Goal: Information Seeking & Learning: Understand process/instructions

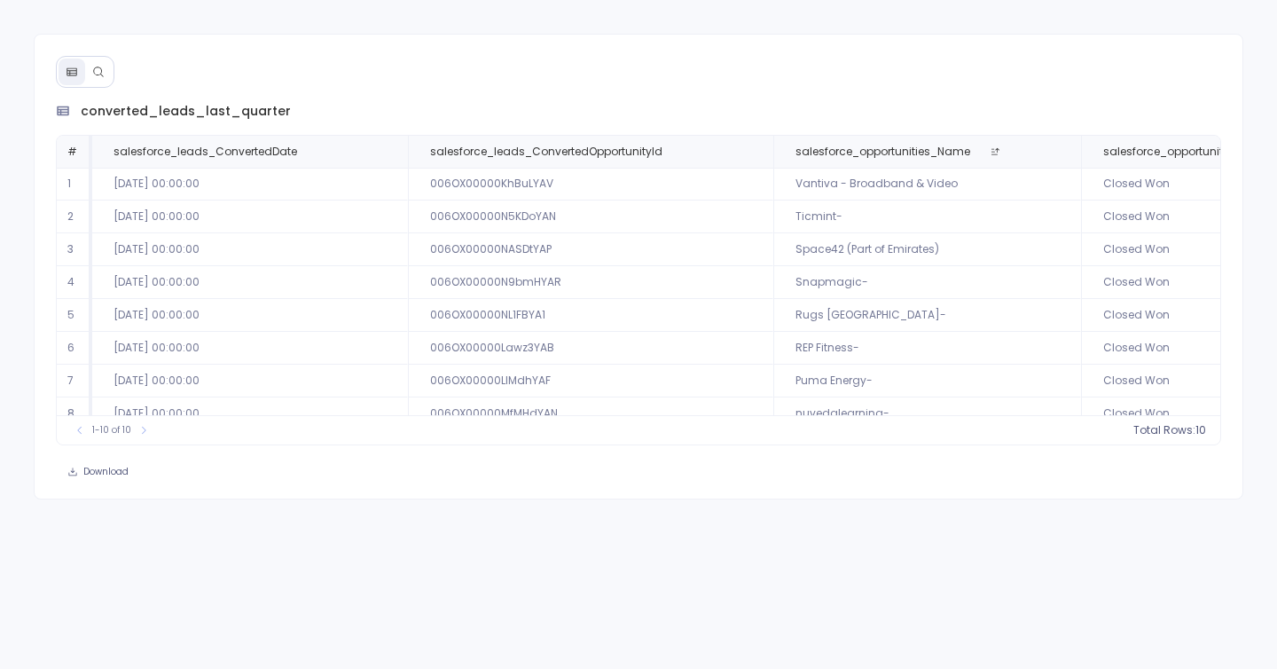
click at [85, 65] on button at bounding box center [98, 72] width 27 height 27
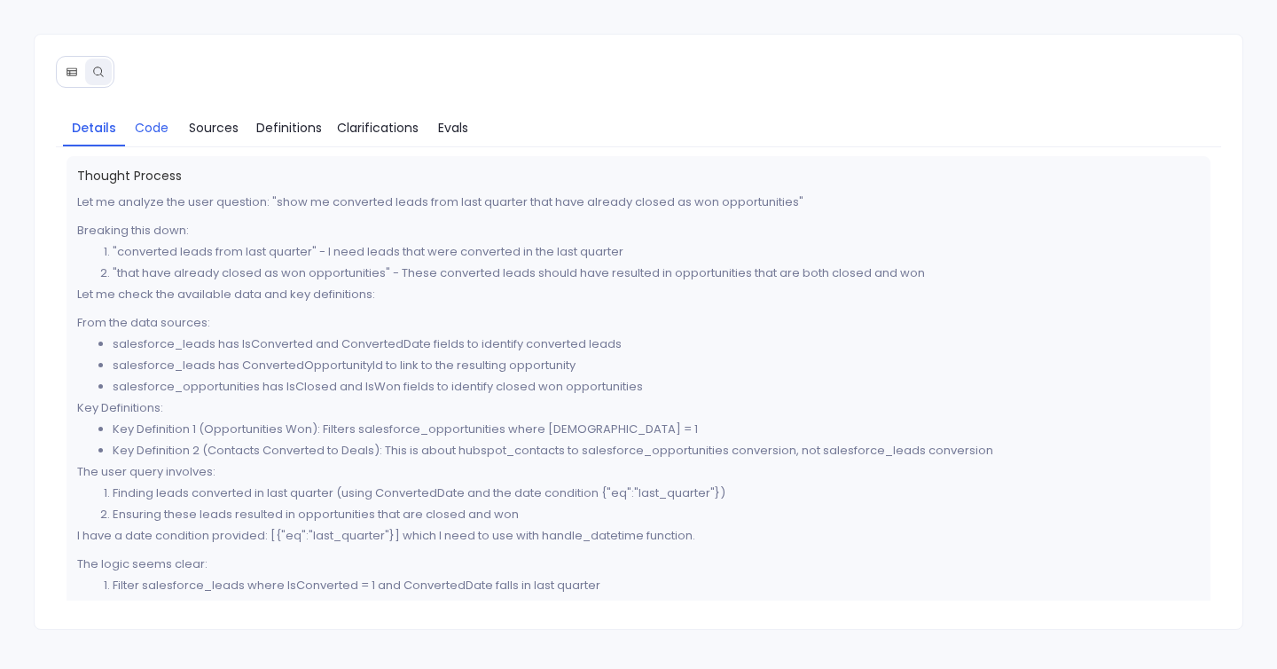
click at [166, 135] on span "Code" at bounding box center [152, 128] width 34 height 20
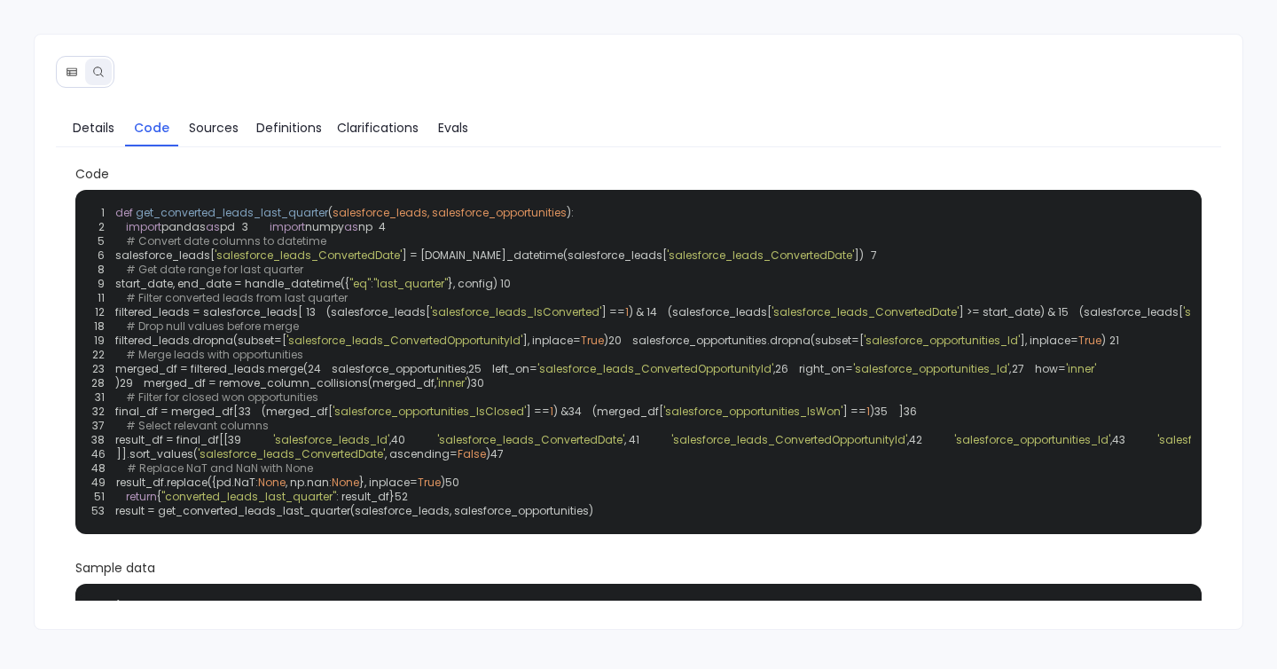
scroll to position [35, 0]
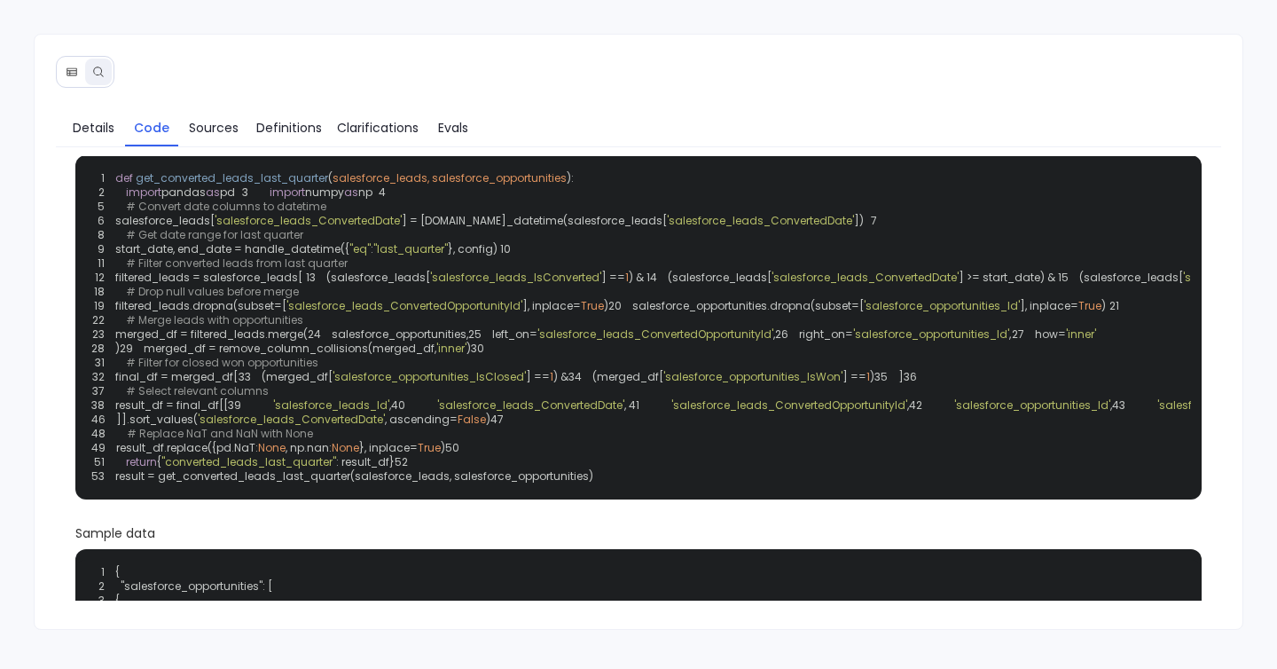
click at [473, 313] on span "'salesforce_leads_ConvertedOpportunityId'" at bounding box center [404, 305] width 236 height 15
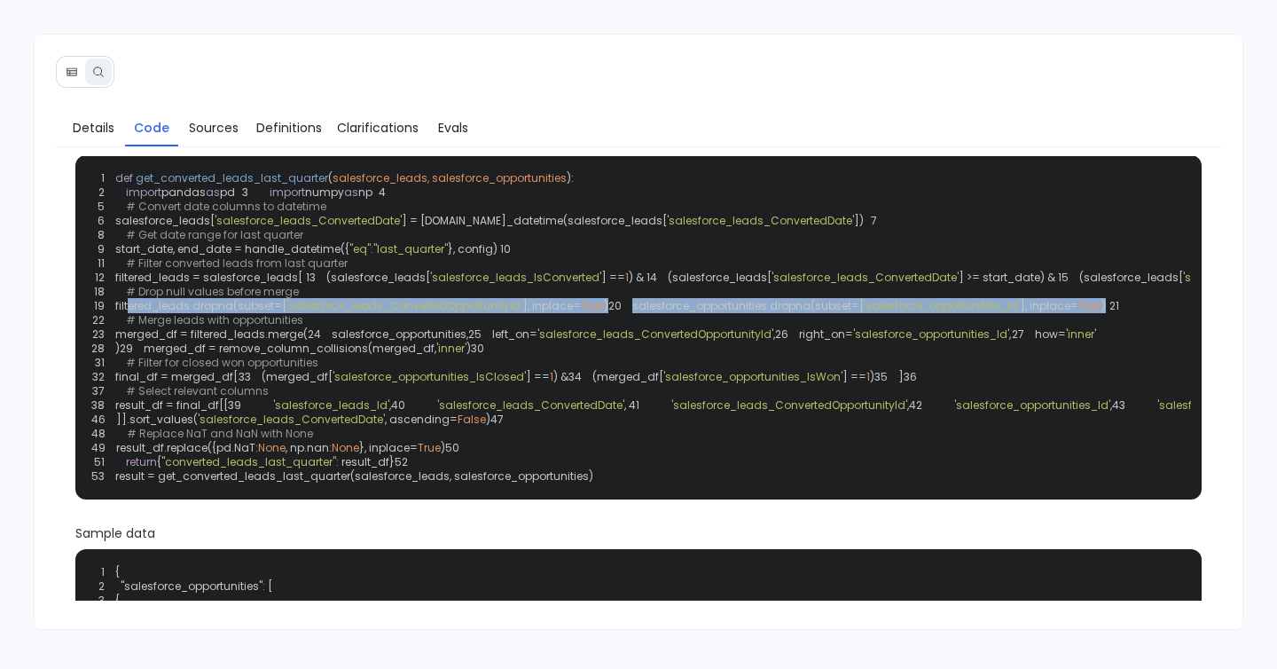
drag, startPoint x: 125, startPoint y: 432, endPoint x: 624, endPoint y: 442, distance: 499.4
click at [624, 442] on div "1 def get_converted_leads_last_quarter ( salesforce_leads, salesforce_opportuni…" at bounding box center [639, 327] width 1106 height 323
copy code "filtered_leads.dropna(subset=[ 'salesforce_leads_ConvertedOpportunityId' ], inp…"
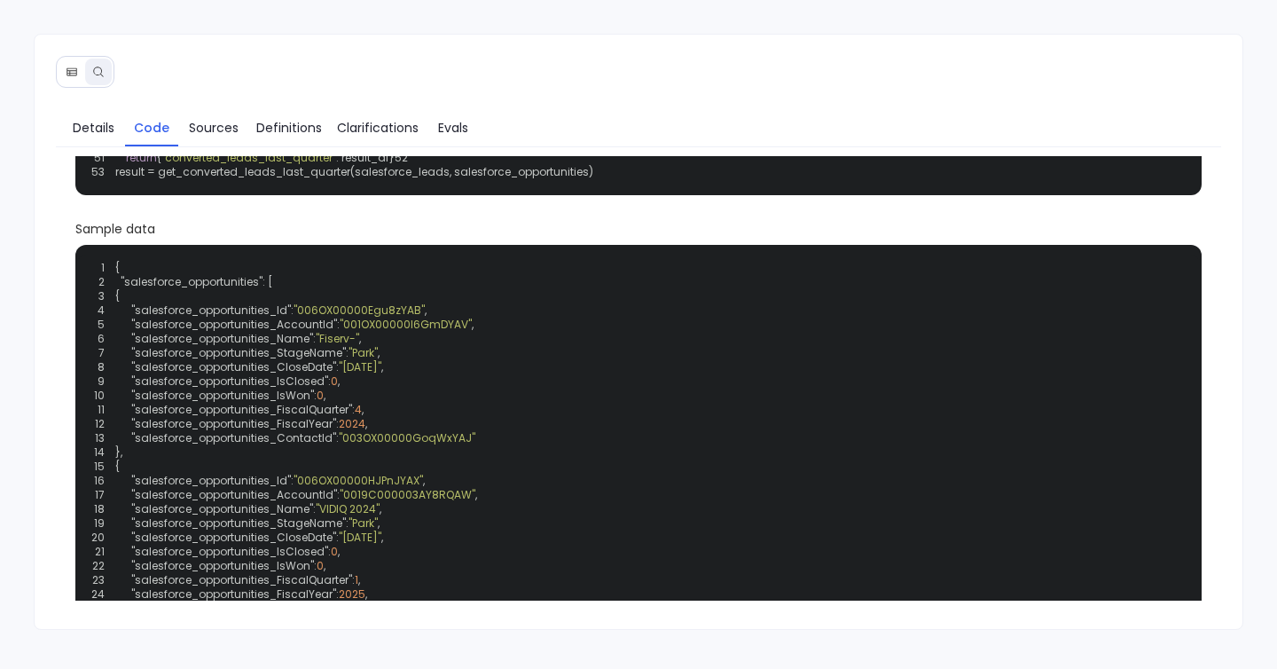
scroll to position [0, 0]
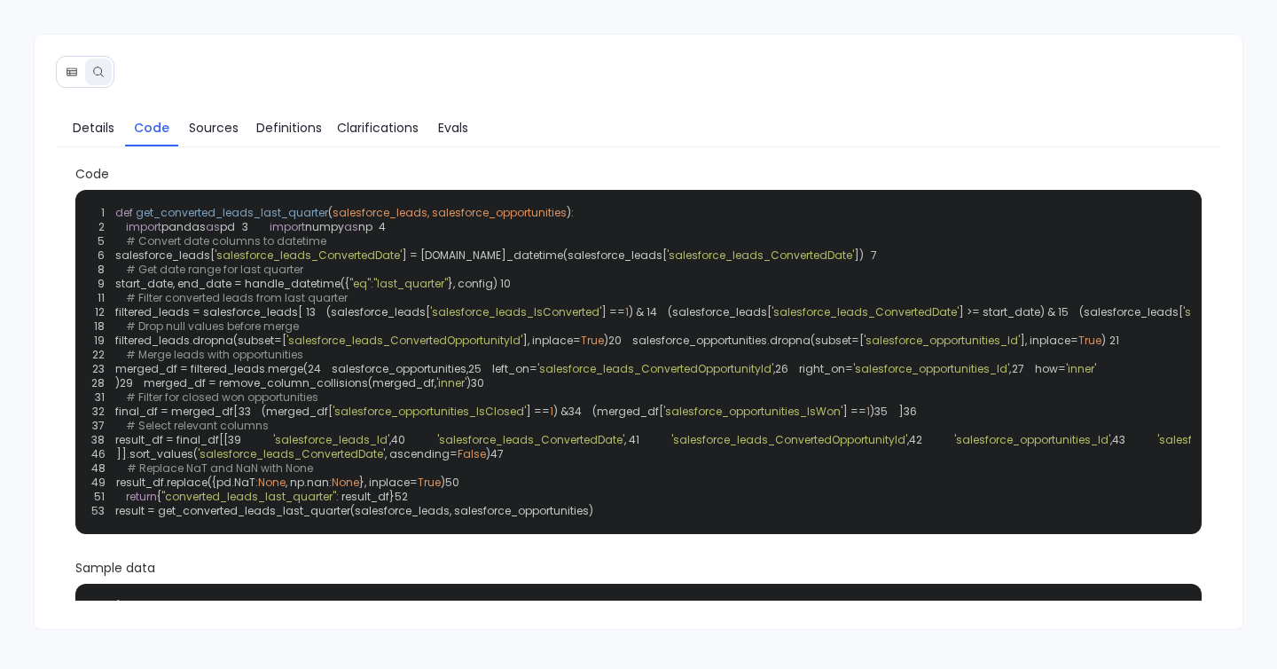
click at [430, 319] on span "'salesforce_leads_IsConverted'" at bounding box center [515, 311] width 171 height 15
click at [679, 263] on span "'salesforce_leads_ConvertedDate'" at bounding box center [760, 254] width 187 height 15
click at [85, 149] on div "Details Code Sources Definitions Clarifications Evals Code 1 def get_converted_…" at bounding box center [639, 359] width 1209 height 514
click at [96, 118] on span "Details" at bounding box center [94, 128] width 42 height 20
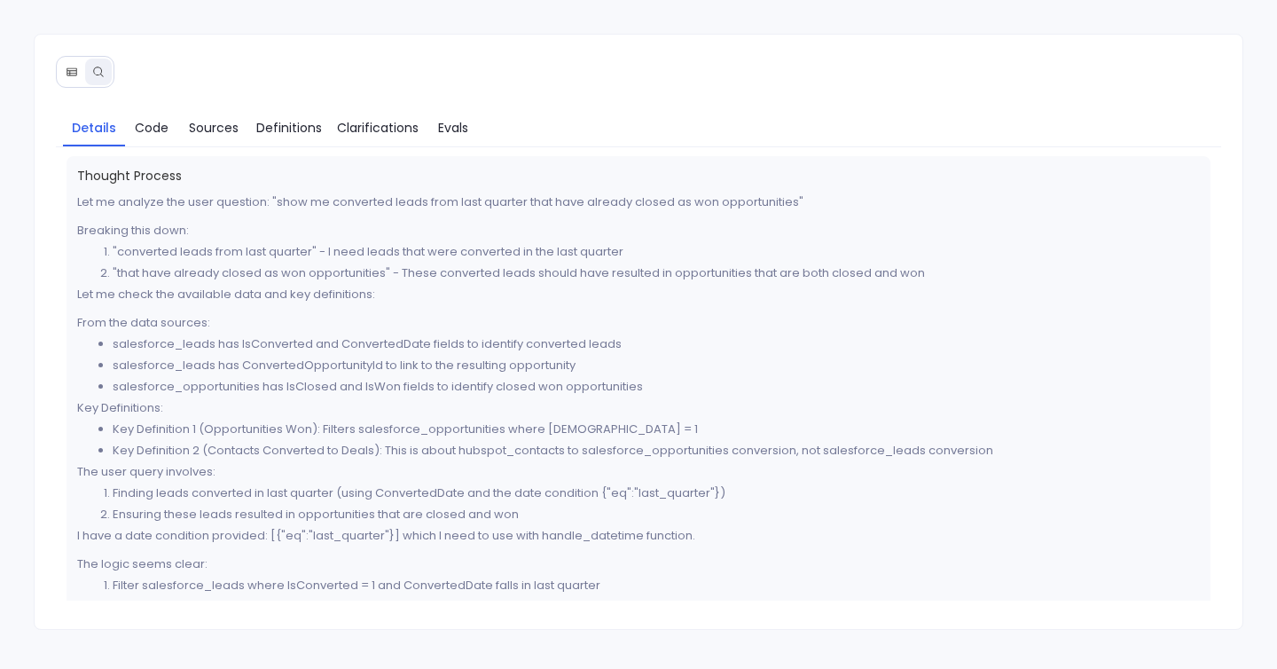
scroll to position [757, 0]
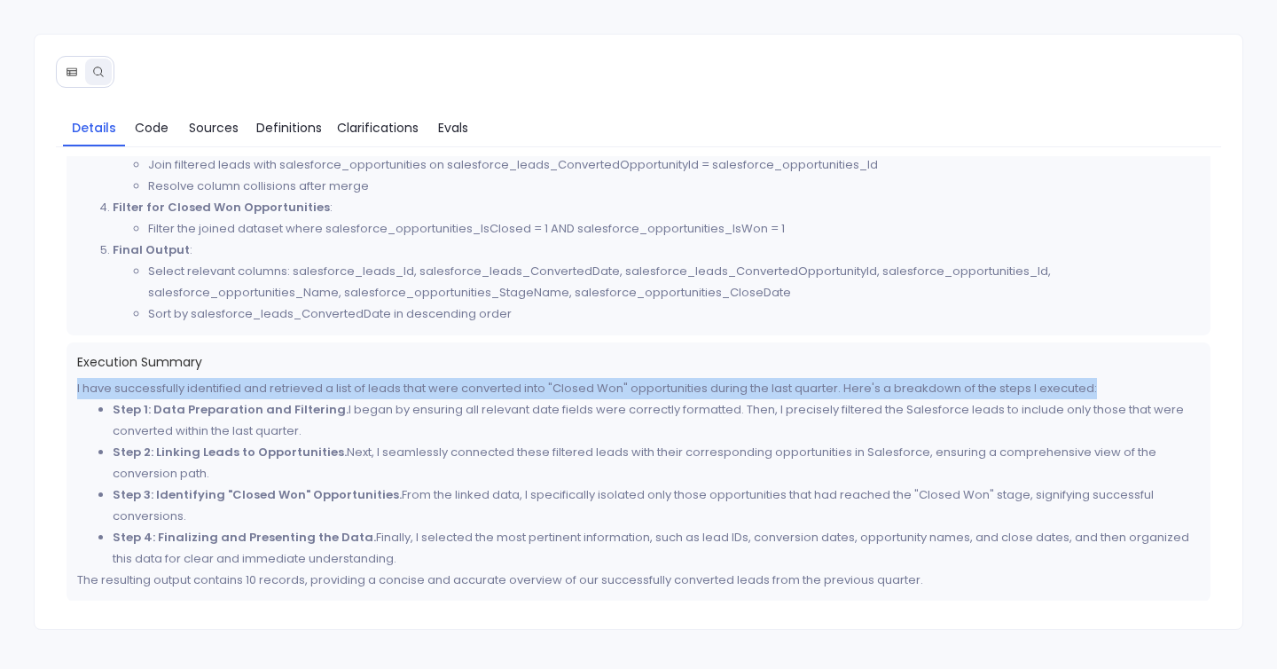
drag, startPoint x: 63, startPoint y: 374, endPoint x: 1275, endPoint y: 390, distance: 1212.5
click at [1275, 390] on div "Details Code Sources Definitions Clarifications Evals Thought Process Let me an…" at bounding box center [638, 334] width 1277 height 669
click at [1129, 373] on div "Execution Summary I have successfully identified and retrieved a list of leads …" at bounding box center [639, 471] width 1145 height 259
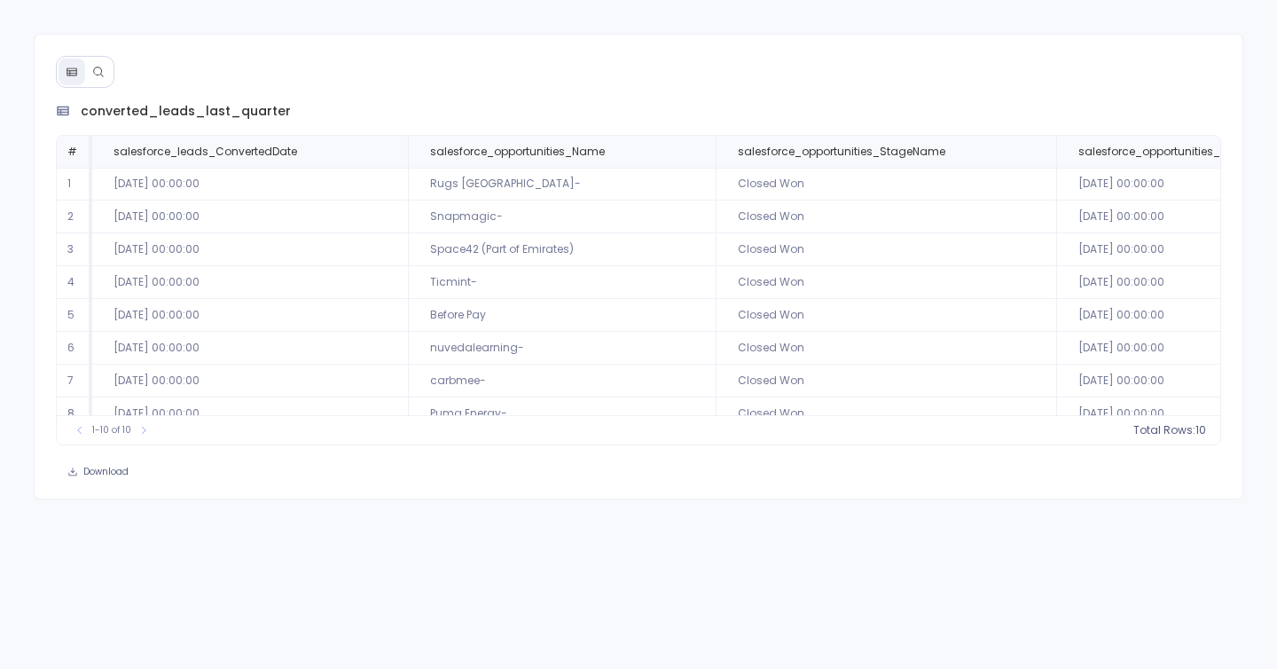
click at [105, 84] on div at bounding box center [85, 72] width 59 height 32
click at [105, 68] on button at bounding box center [98, 72] width 27 height 27
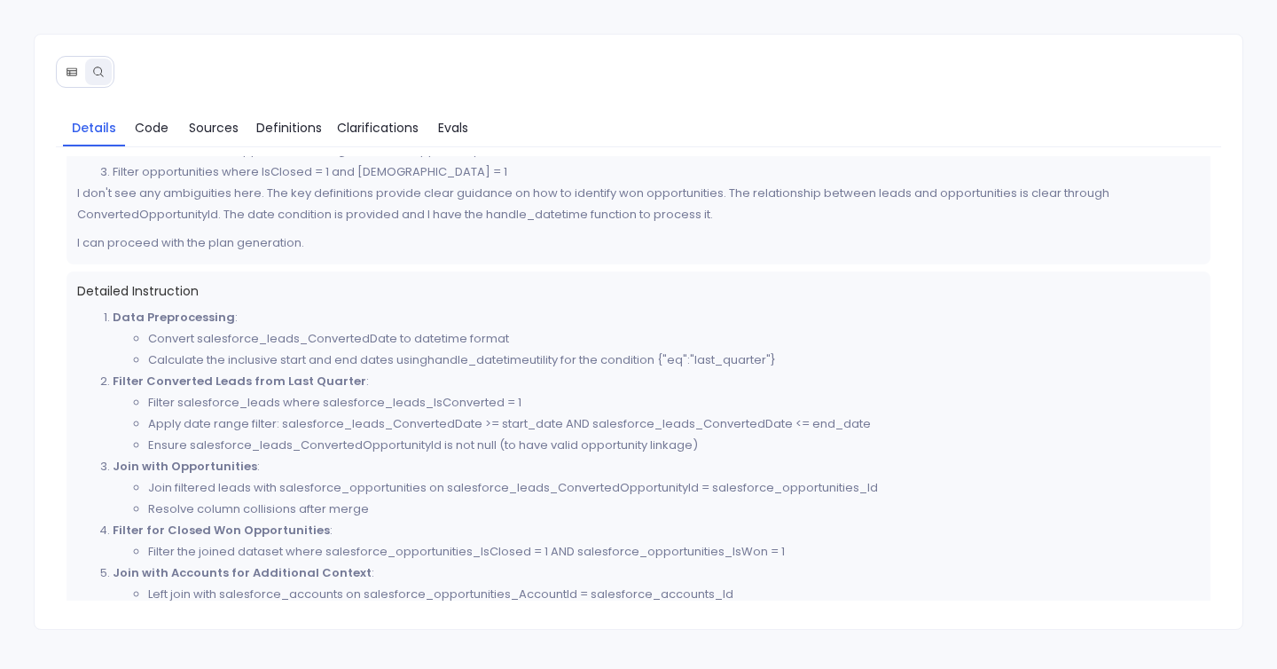
scroll to position [576, 0]
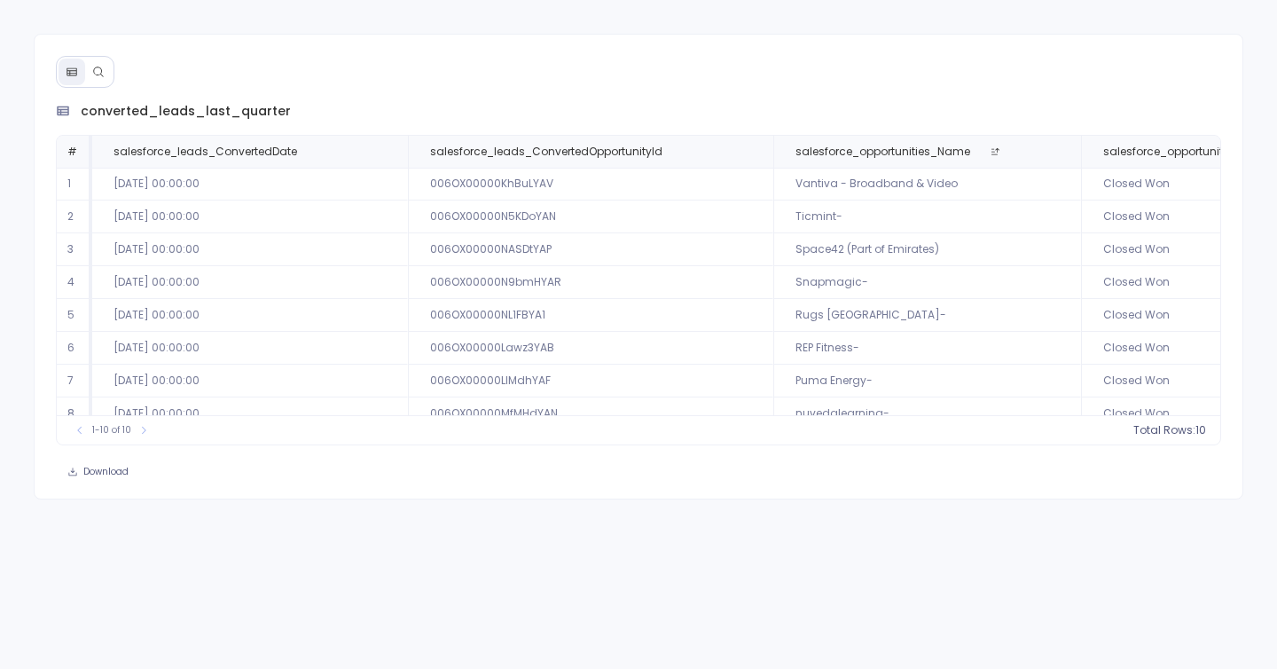
click at [99, 70] on icon at bounding box center [98, 72] width 12 height 12
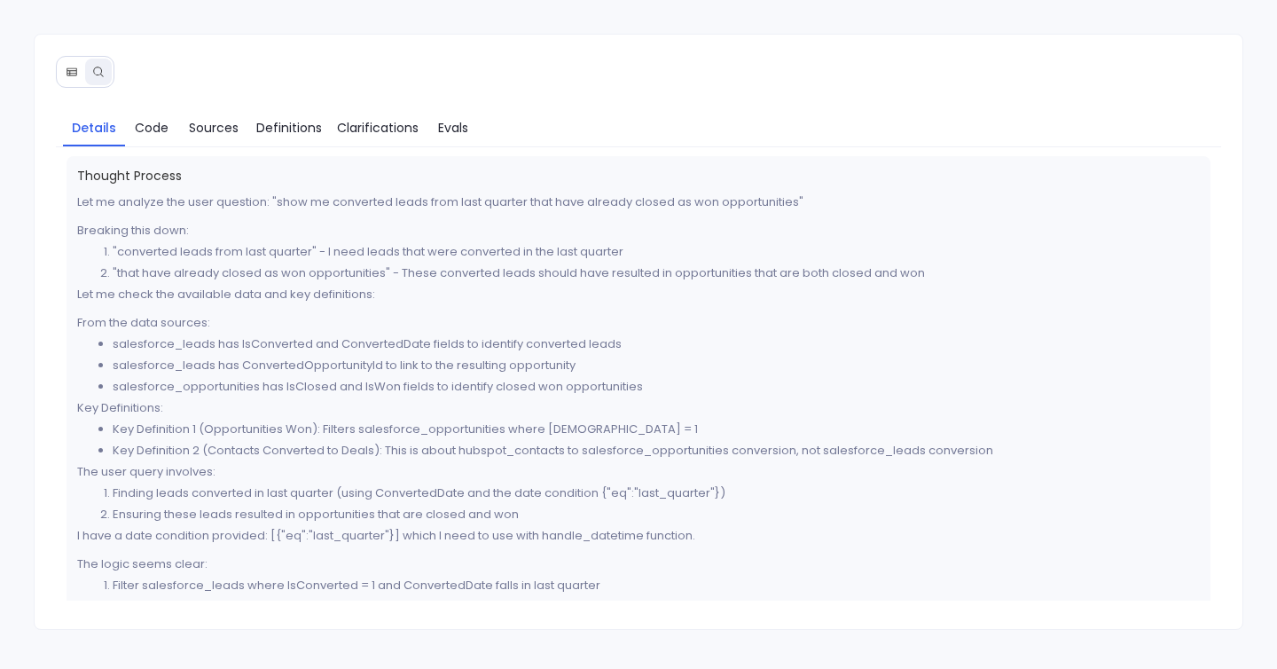
scroll to position [757, 0]
